Goal: Transaction & Acquisition: Download file/media

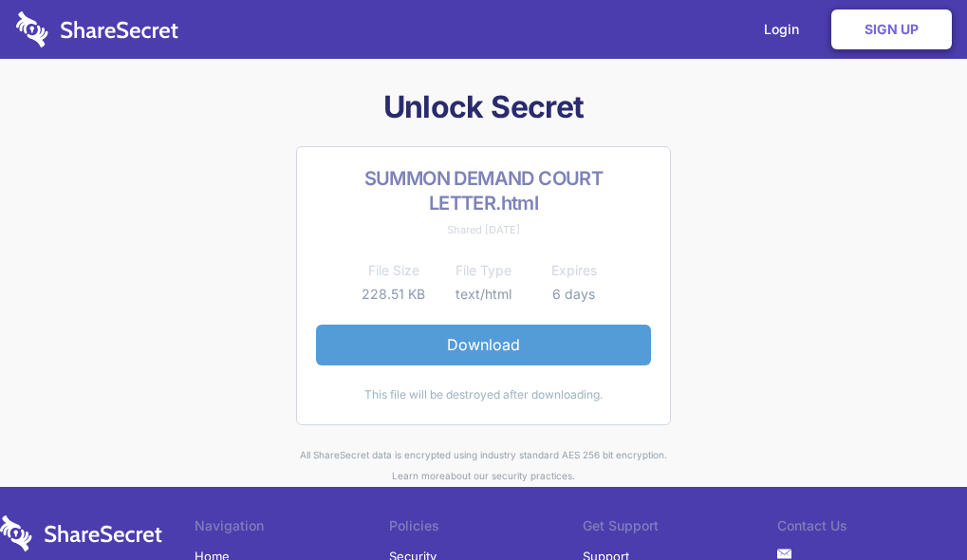
click at [458, 353] on link "Download" at bounding box center [483, 345] width 335 height 40
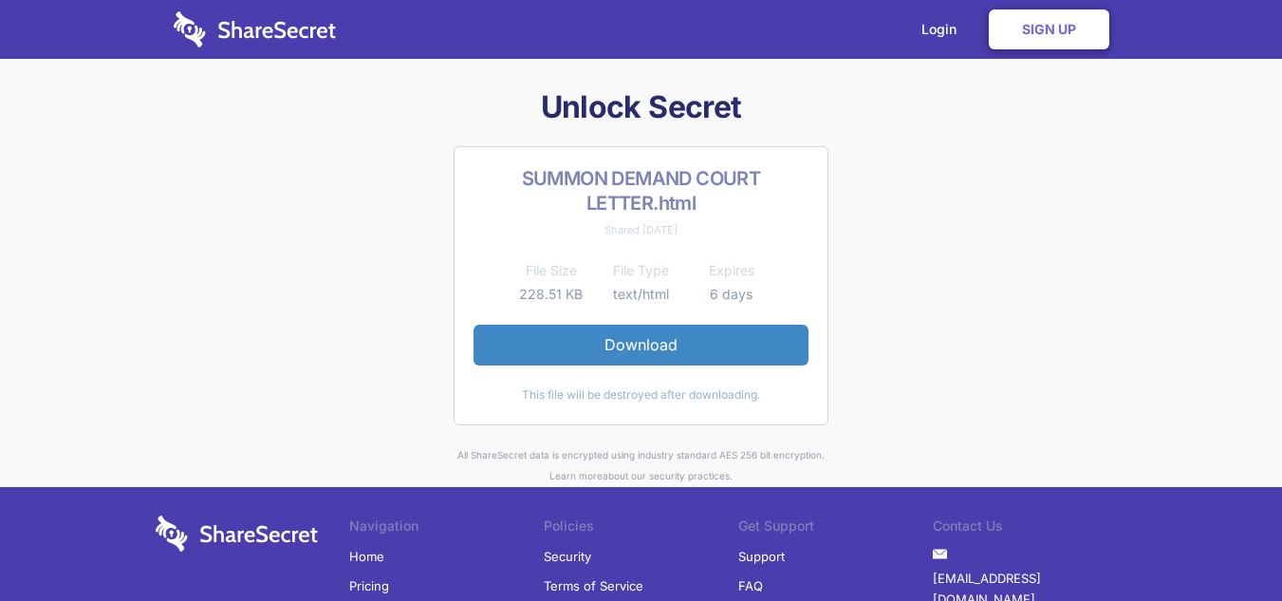
click at [711, 344] on link "Download" at bounding box center [641, 345] width 335 height 40
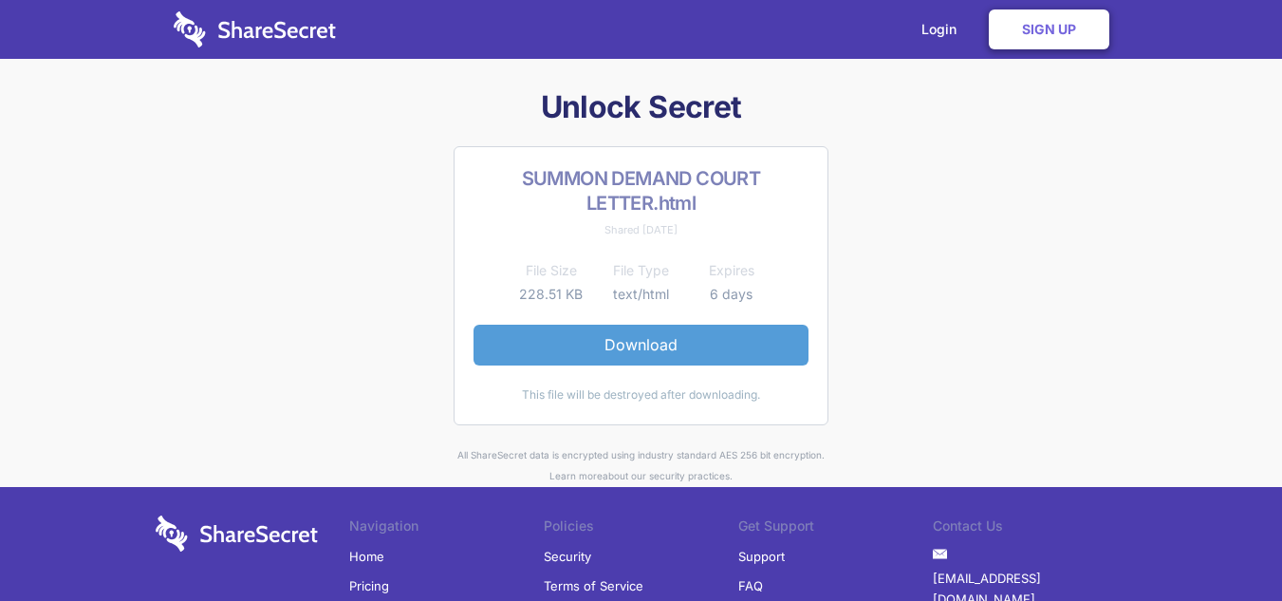
click at [649, 348] on link "Download" at bounding box center [641, 345] width 335 height 40
click at [678, 359] on link "Download" at bounding box center [641, 345] width 335 height 40
